Goal: Transaction & Acquisition: Download file/media

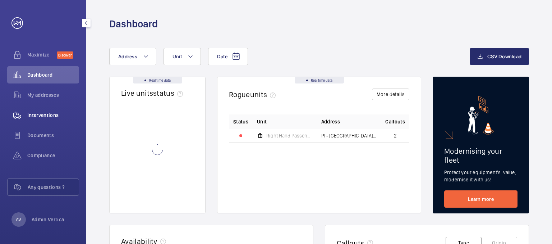
click at [47, 118] on span "Interventions" at bounding box center [53, 114] width 52 height 7
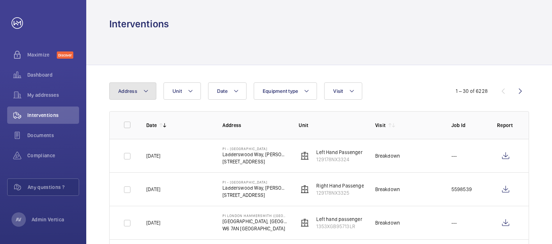
click at [140, 93] on button "Address" at bounding box center [132, 90] width 47 height 17
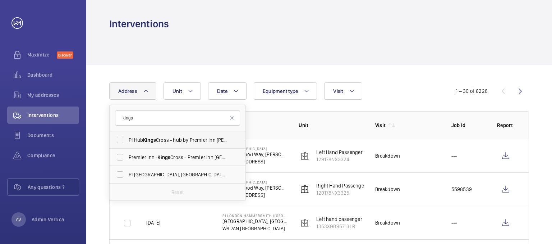
type input "kings"
click at [137, 144] on label "PI Hub Kings Cross - hub by Premier Inn [PERSON_NAME][GEOGRAPHIC_DATA], [GEOGRA…" at bounding box center [172, 139] width 125 height 17
click at [127, 144] on input "PI Hub Kings Cross - hub by Premier Inn [PERSON_NAME][GEOGRAPHIC_DATA], [GEOGRA…" at bounding box center [120, 140] width 14 height 14
checkbox input "true"
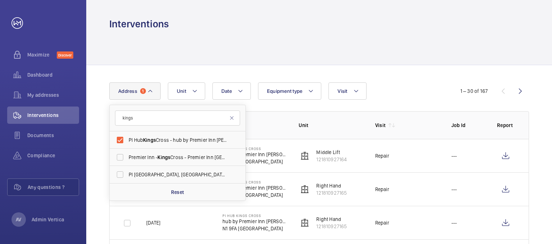
click at [219, 50] on div at bounding box center [319, 48] width 420 height 34
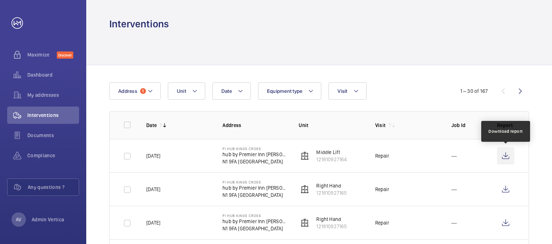
click at [509, 154] on wm-front-icon-button at bounding box center [505, 155] width 17 height 17
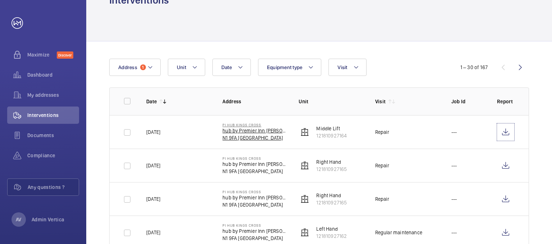
scroll to position [36, 0]
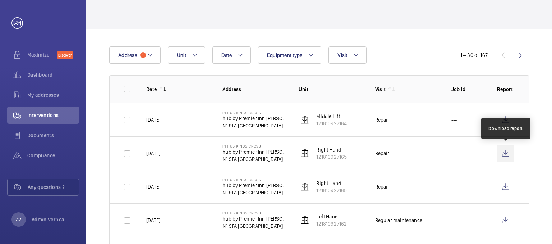
click at [504, 152] on wm-front-icon-button at bounding box center [505, 152] width 17 height 17
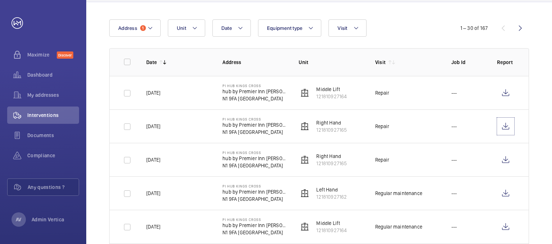
scroll to position [108, 0]
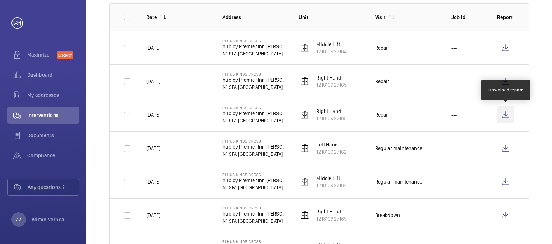
click at [507, 114] on wm-front-icon-button at bounding box center [505, 114] width 17 height 17
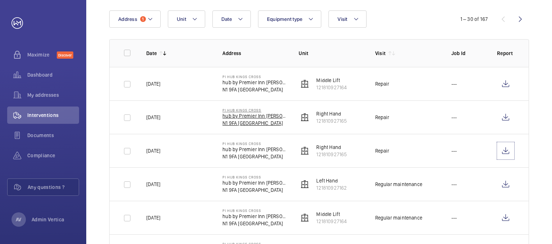
scroll to position [0, 0]
